Goal: Obtain resource: Download file/media

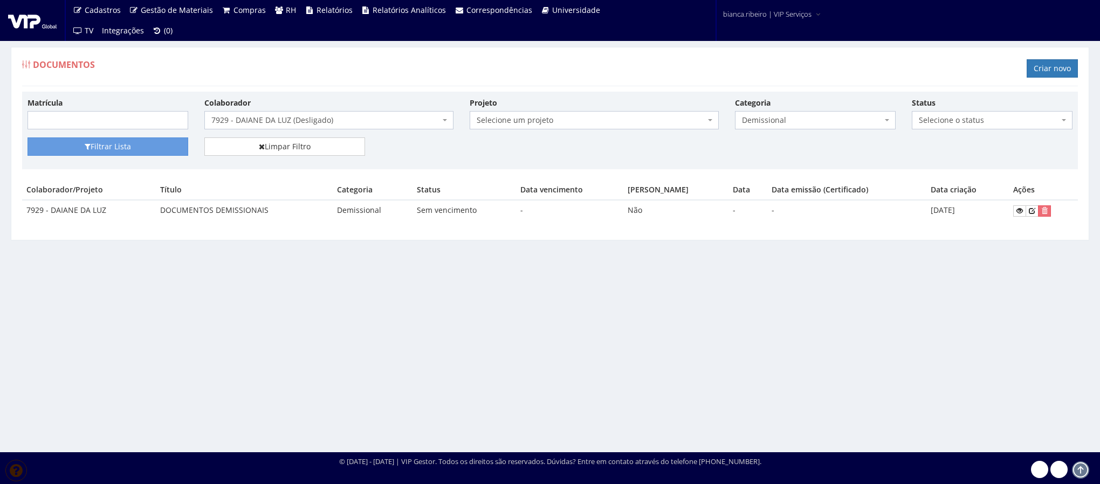
click at [386, 120] on span "7929 - DAIANE DA LUZ (Desligado)" at bounding box center [325, 120] width 229 height 11
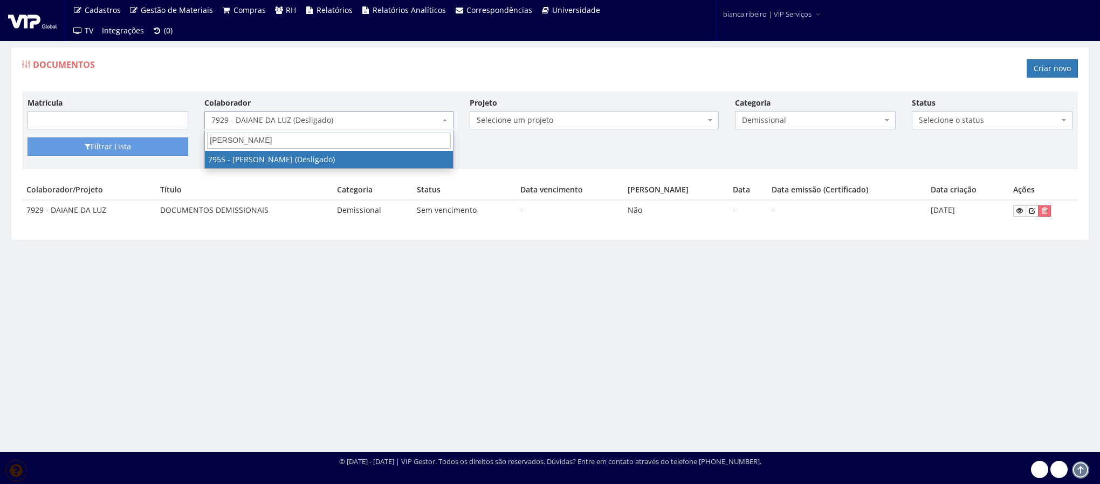
type input "gilmar ribeiro"
select select "3097"
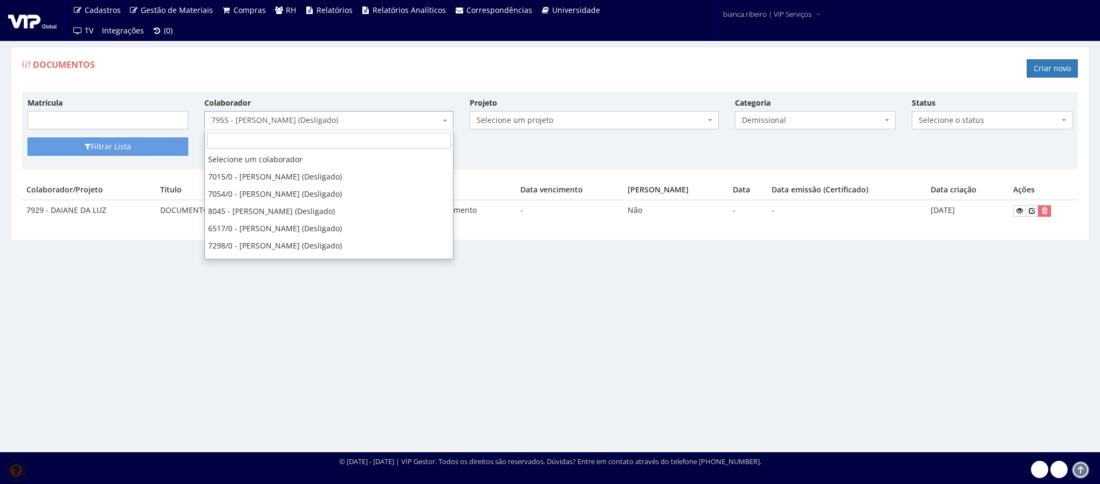
scroll to position [9807, 0]
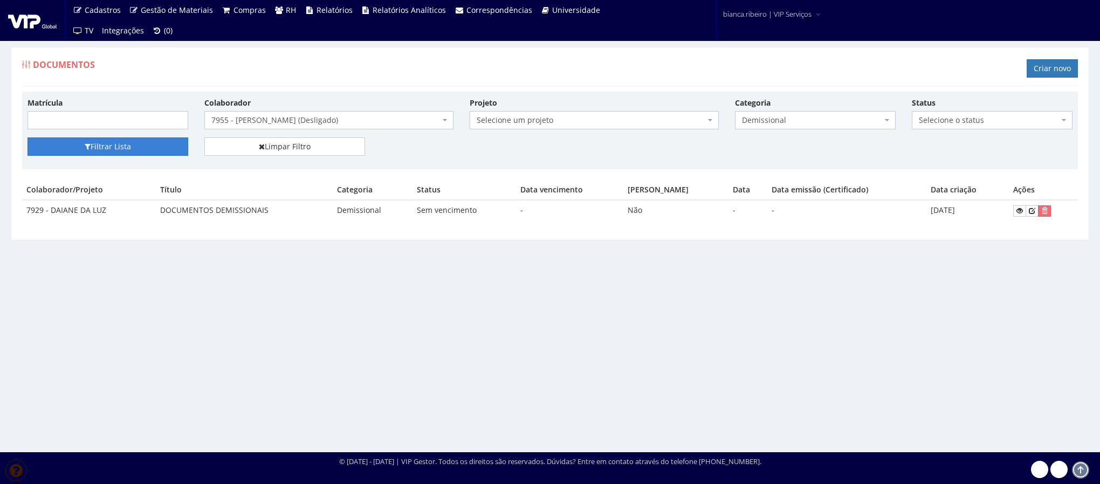
click at [129, 147] on button "Filtrar Lista" at bounding box center [107, 146] width 161 height 18
click at [1018, 210] on icon at bounding box center [1019, 211] width 6 height 8
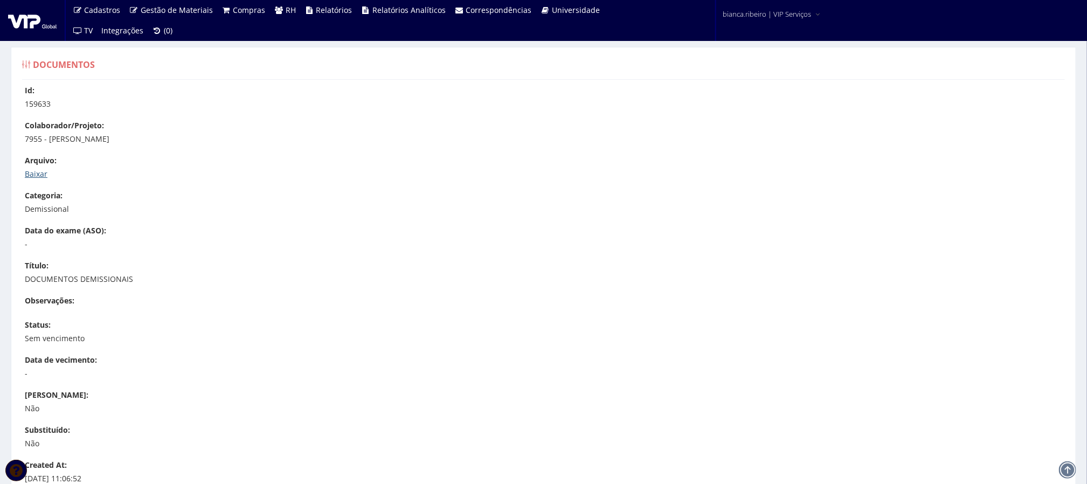
click at [41, 170] on link "Baixar" at bounding box center [36, 174] width 23 height 10
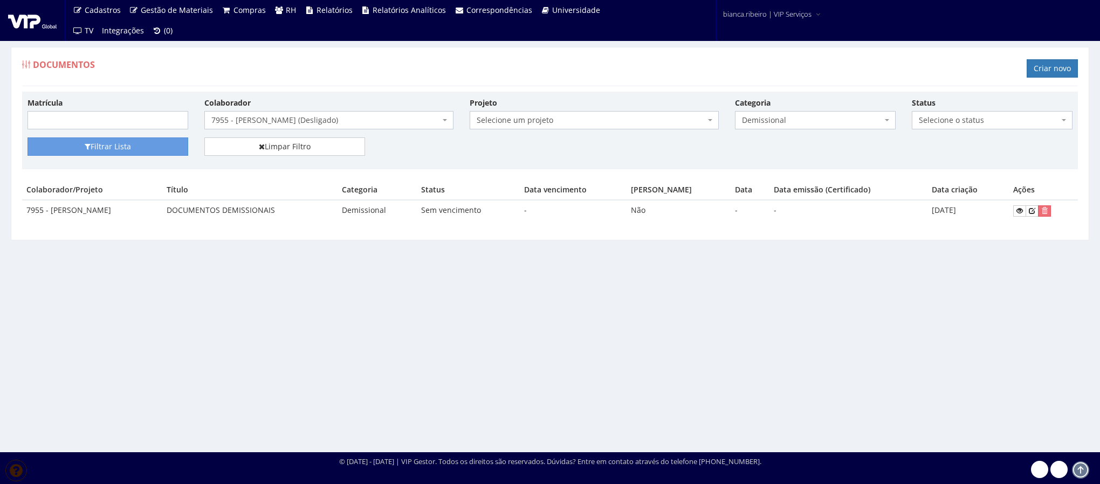
click at [793, 126] on span "Demissional" at bounding box center [812, 120] width 140 height 11
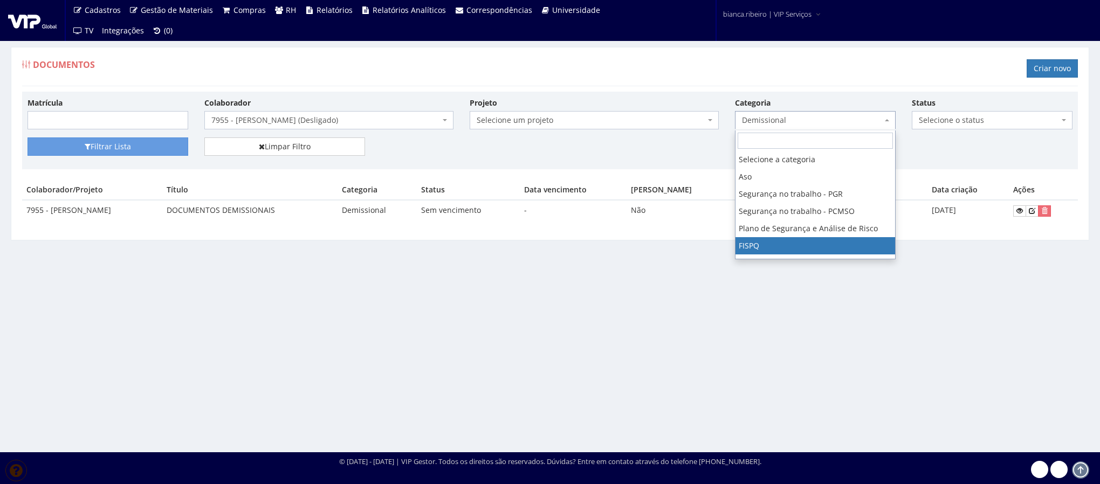
scroll to position [81, 0]
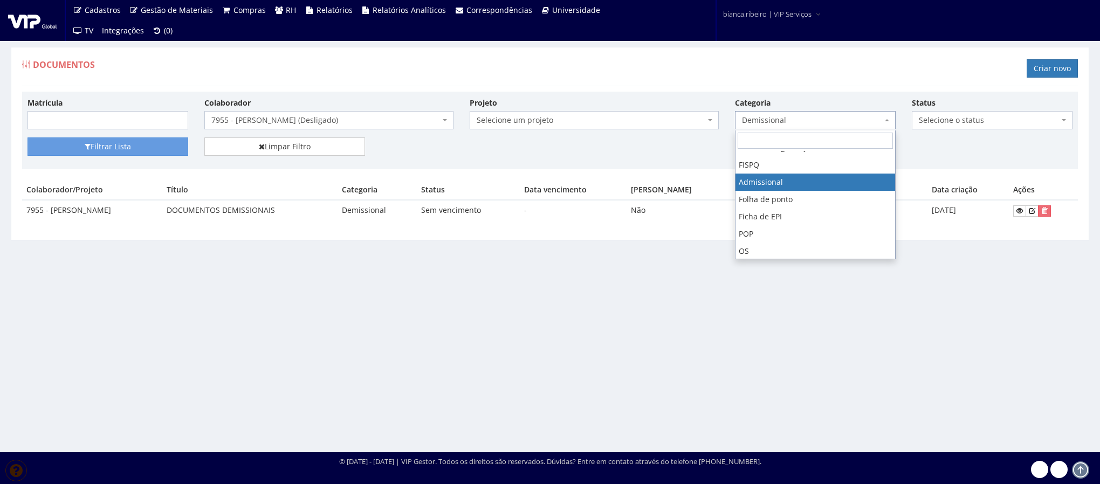
select select "admissional"
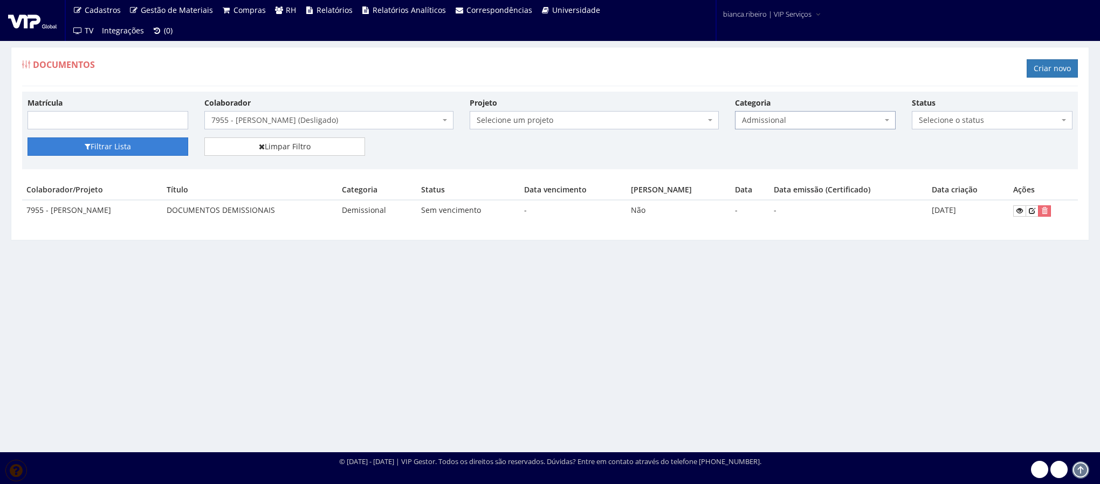
click at [115, 141] on button "Filtrar Lista" at bounding box center [107, 146] width 161 height 18
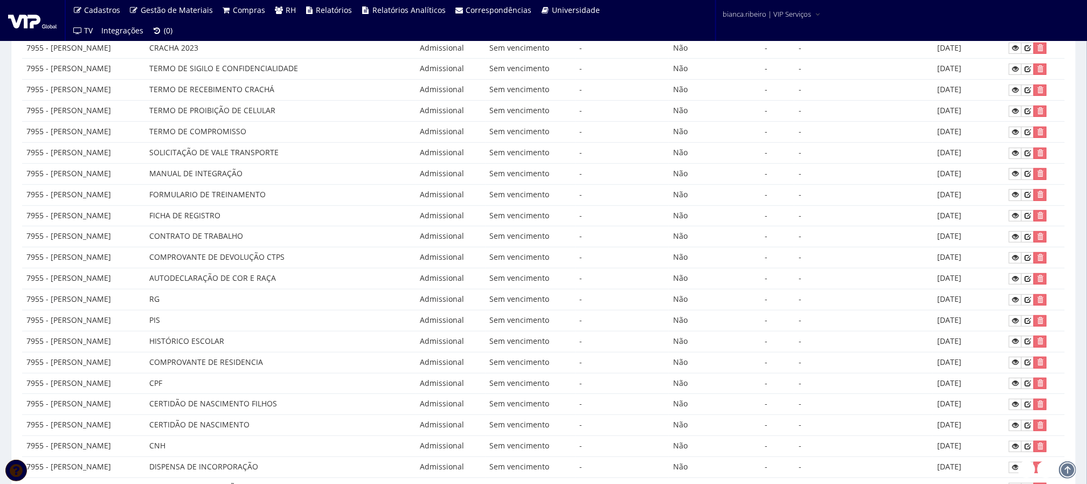
scroll to position [450, 0]
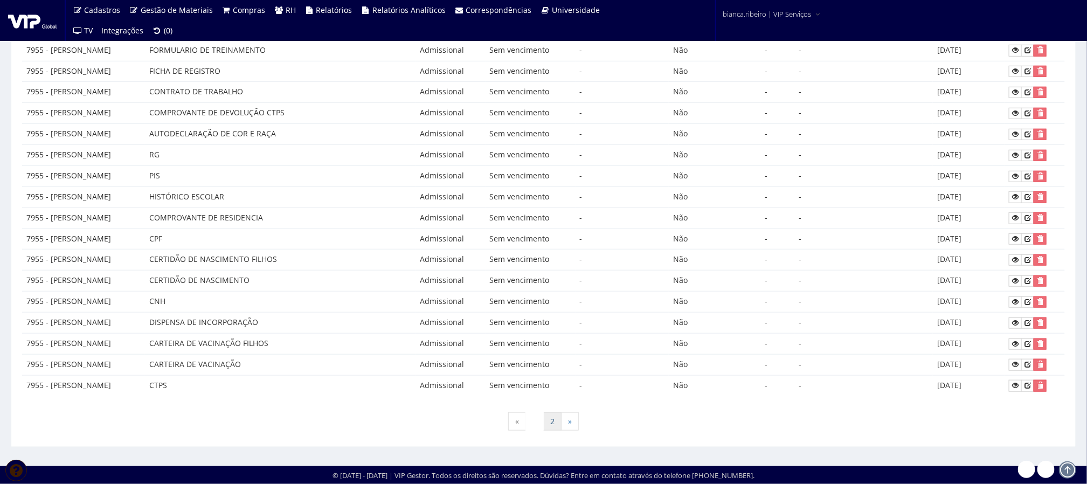
click at [553, 427] on link "2" at bounding box center [552, 421] width 18 height 18
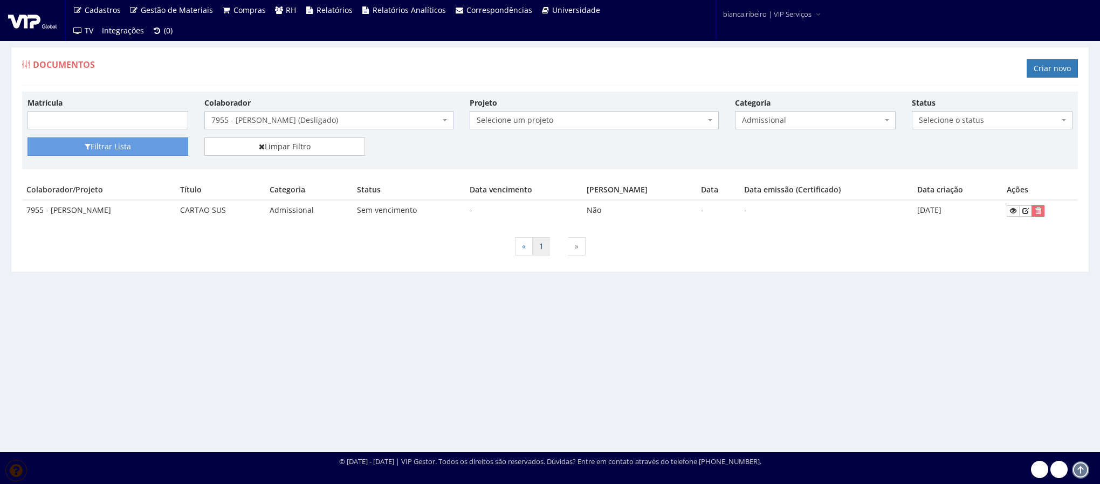
click at [539, 252] on link "1" at bounding box center [541, 246] width 18 height 18
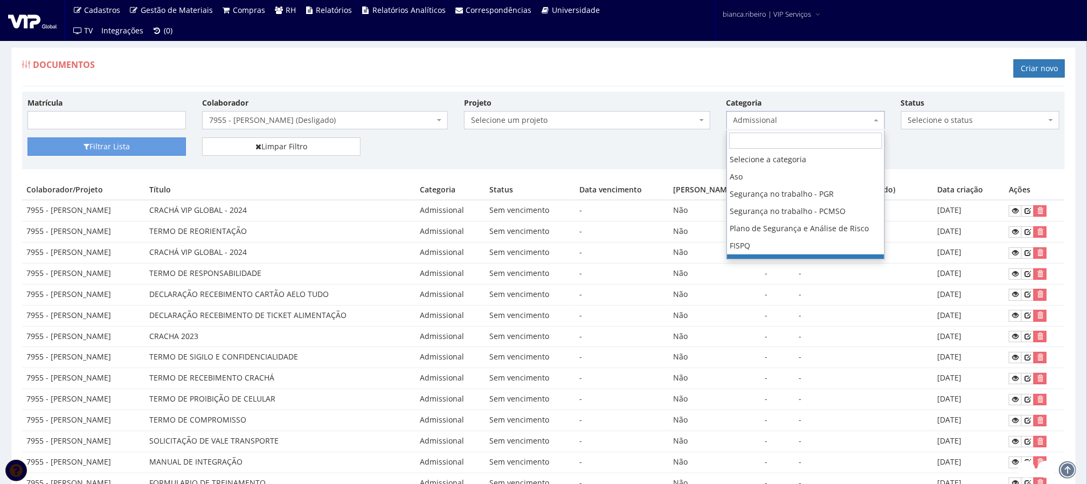
click at [841, 120] on span "Admissional" at bounding box center [803, 120] width 138 height 11
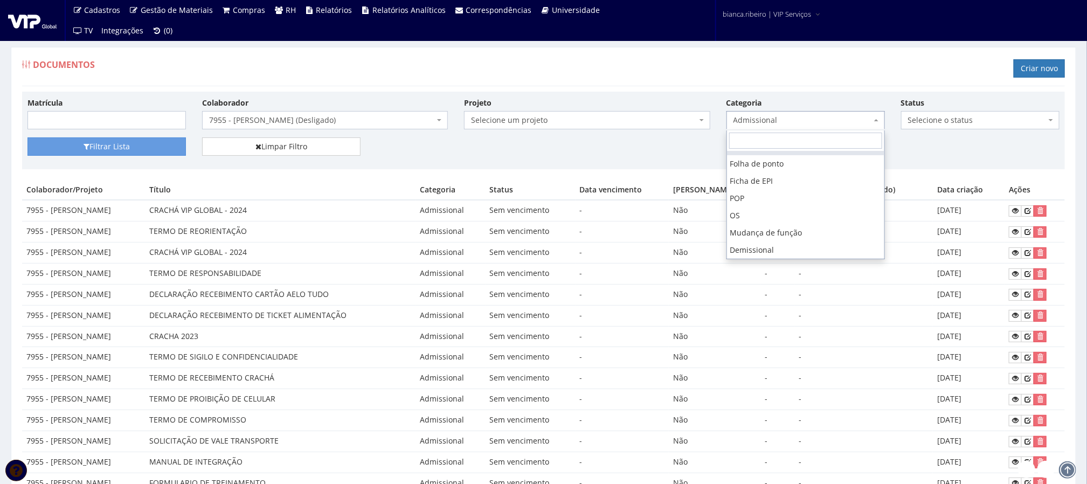
scroll to position [162, 0]
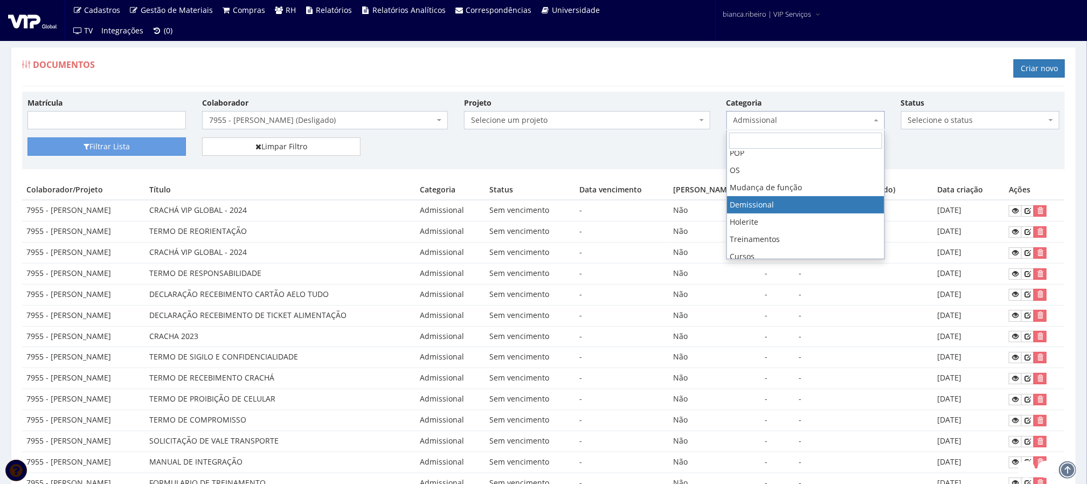
select select "demissional"
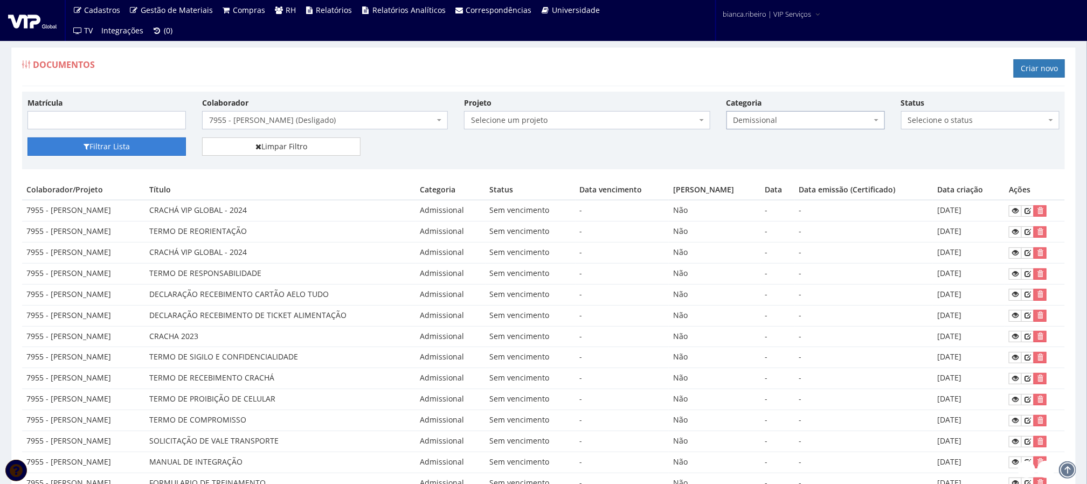
click at [128, 139] on button "Filtrar Lista" at bounding box center [106, 146] width 158 height 18
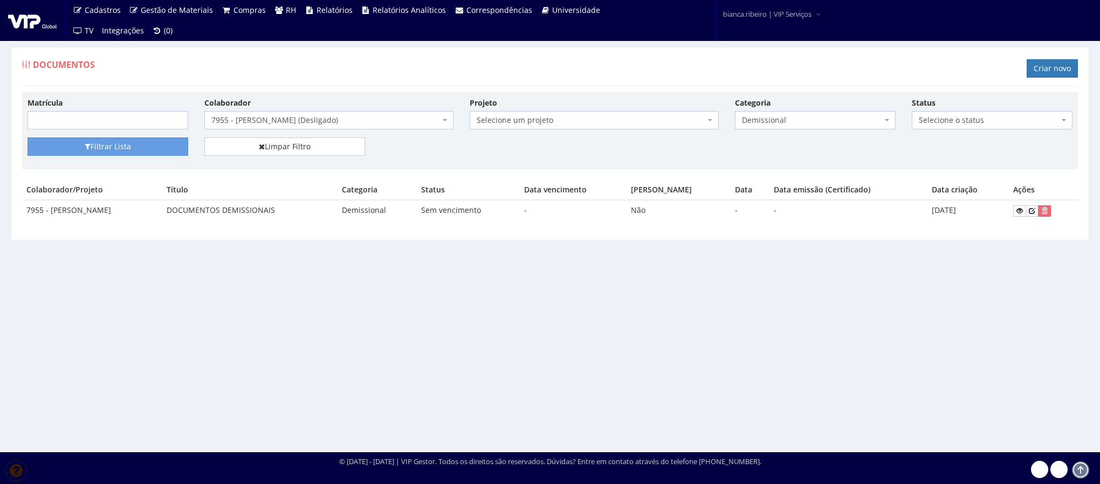
click at [841, 126] on span "Demissional" at bounding box center [812, 120] width 140 height 11
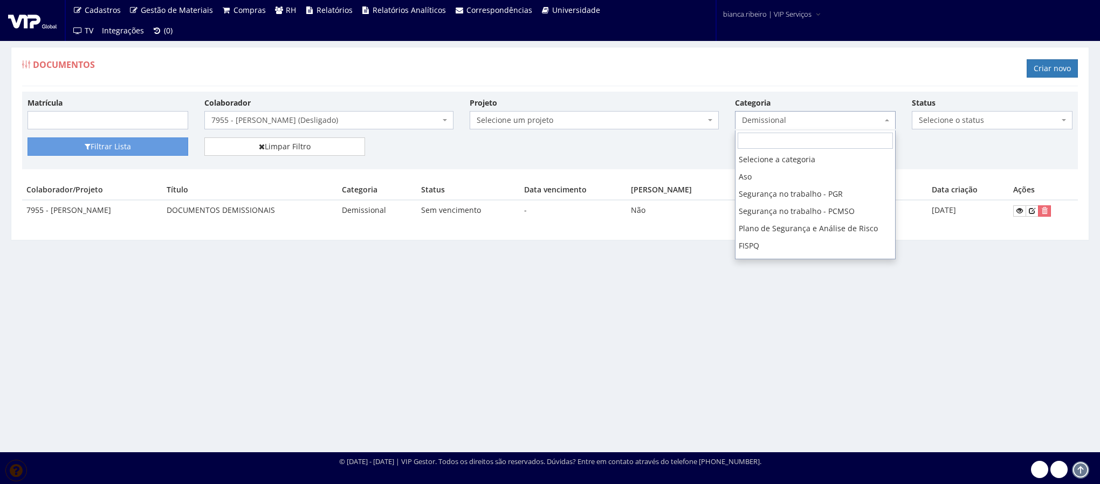
scroll to position [172, 0]
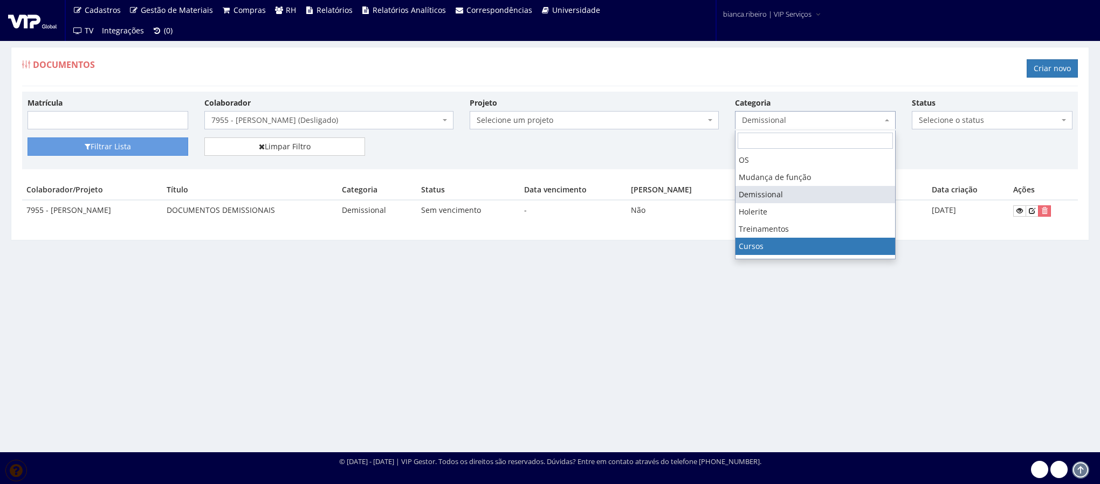
click at [686, 422] on div "Documentos Criar novo Matrícula Colaborador Selecione um colaborador 7015/0 - A…" at bounding box center [550, 239] width 1100 height 425
